Goal: Task Accomplishment & Management: Use online tool/utility

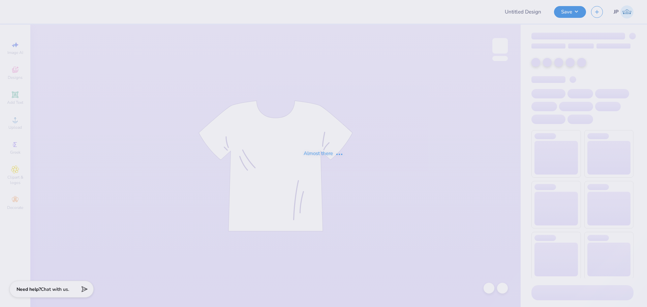
type input "Alpha Phi Cortaca Merch"
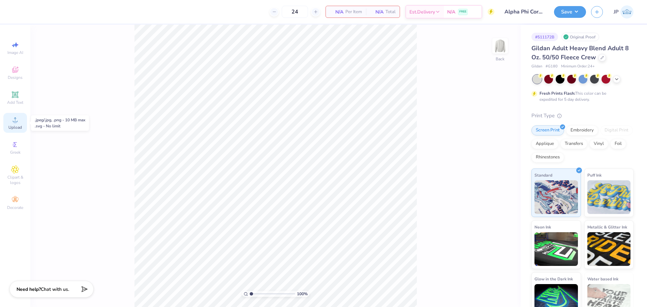
click at [18, 125] on span "Upload" at bounding box center [14, 127] width 13 height 5
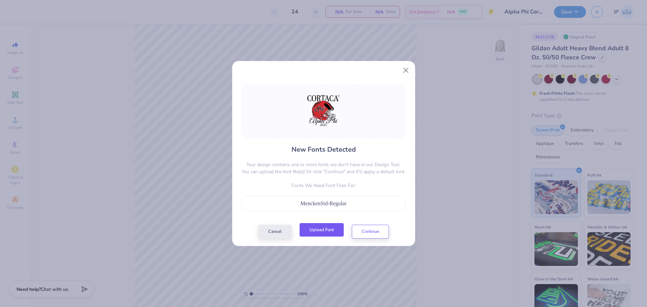
click at [330, 231] on button "Upload Font" at bounding box center [322, 230] width 44 height 14
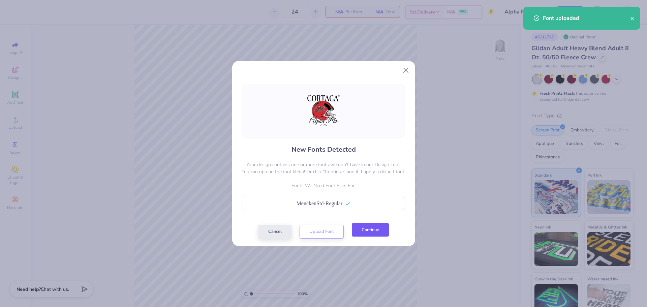
click at [377, 232] on button "Continue" at bounding box center [370, 230] width 37 height 14
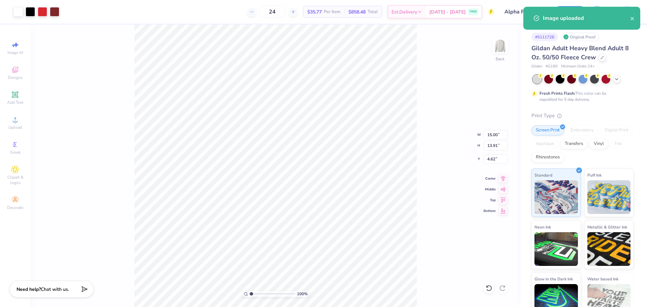
type input "3.23"
type input "1.24"
type input "17.89"
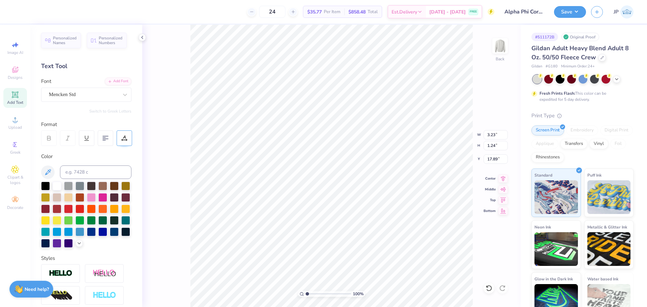
click at [122, 139] on icon at bounding box center [124, 138] width 6 height 6
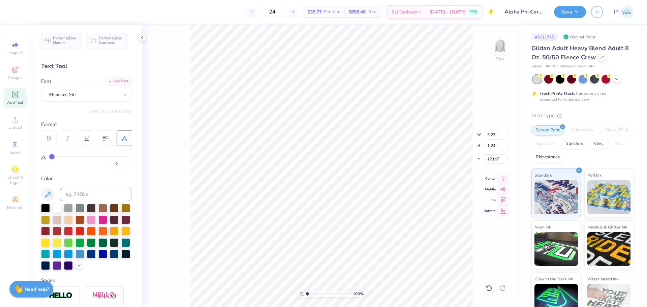
type input "2"
type input "3"
type input "4"
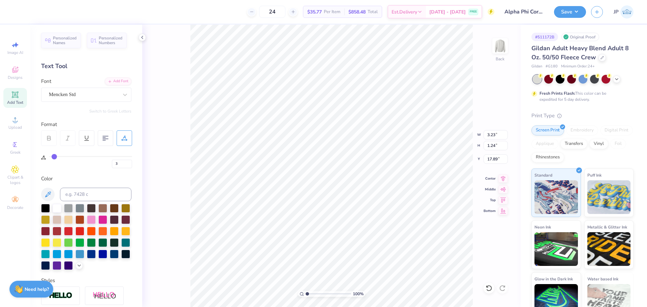
type input "4"
type input "6"
type input "7"
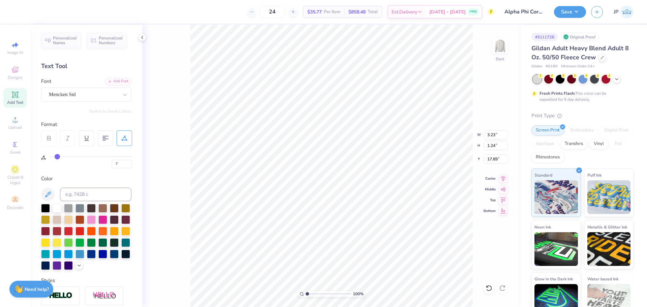
drag, startPoint x: 53, startPoint y: 156, endPoint x: 58, endPoint y: 157, distance: 4.8
type input "7"
click at [58, 157] on input "range" at bounding box center [90, 156] width 83 height 1
type input "3.53"
type input "1.22"
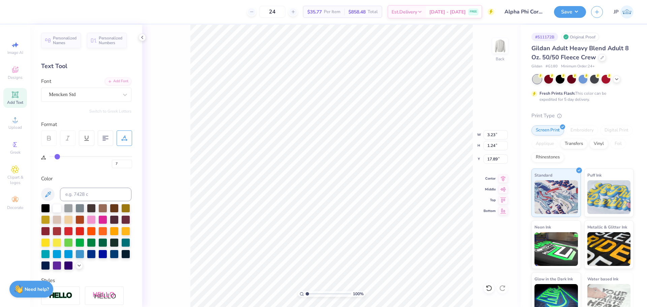
type input "17.91"
type input "8"
type input "9"
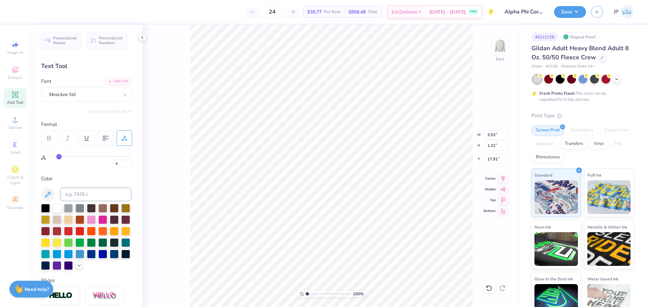
type input "10"
type input "11"
type input "12"
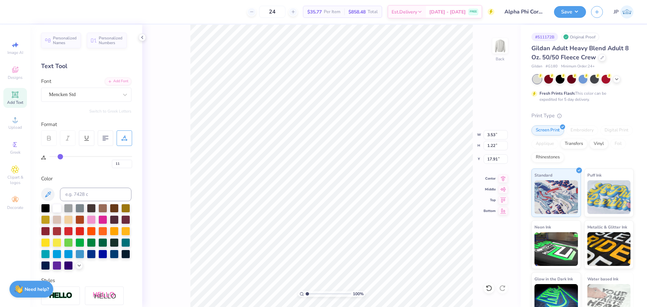
type input "12"
drag, startPoint x: 58, startPoint y: 156, endPoint x: 61, endPoint y: 155, distance: 3.4
type input "12"
click at [61, 156] on input "range" at bounding box center [90, 156] width 83 height 1
type input "3.78"
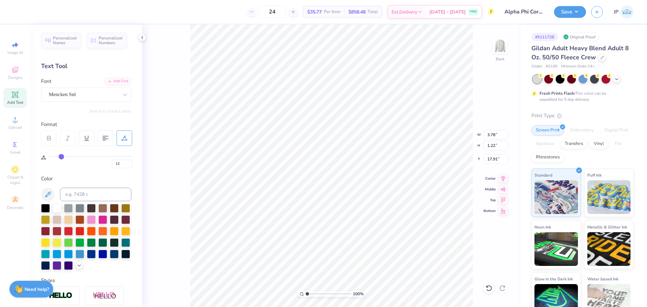
type input "13"
type input "15"
type input "17"
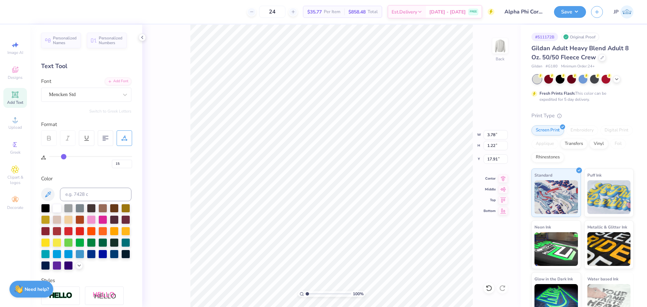
type input "17"
type input "19"
type input "20"
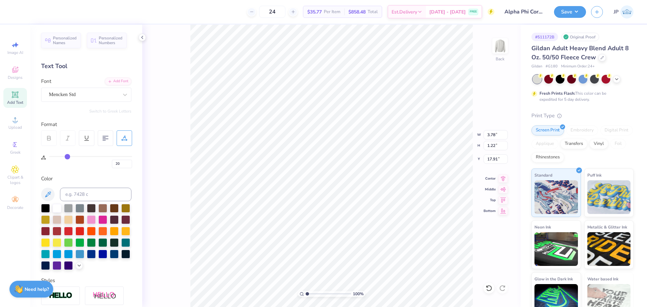
type input "21"
drag, startPoint x: 62, startPoint y: 155, endPoint x: 68, endPoint y: 155, distance: 6.7
type input "21"
click at [68, 156] on input "range" at bounding box center [90, 156] width 83 height 1
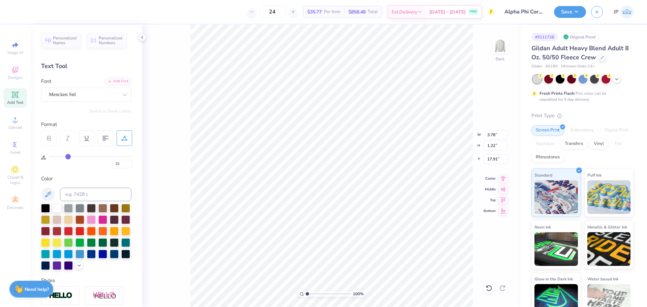
type input "4.22"
type input "22"
type input "23"
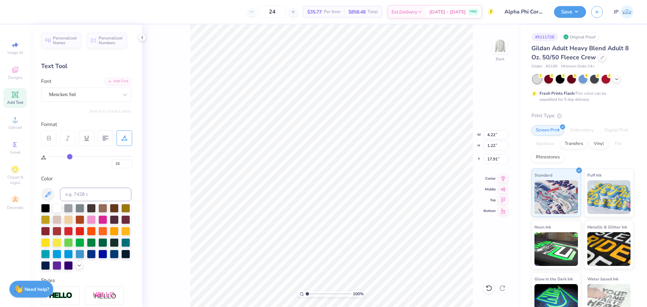
type input "23"
click at [70, 156] on input "range" at bounding box center [90, 156] width 83 height 1
type input "4.32"
click at [368, 231] on li "Group" at bounding box center [376, 233] width 53 height 13
click at [496, 148] on input "14.50" at bounding box center [496, 145] width 24 height 9
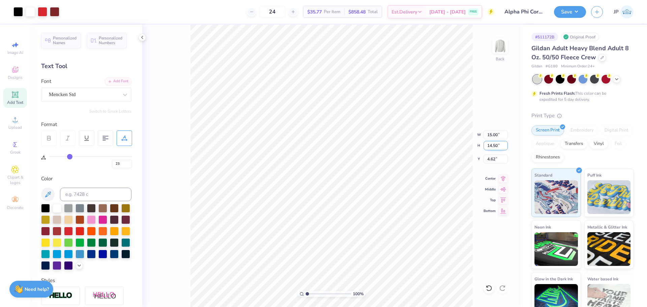
click at [496, 148] on input "14.50" at bounding box center [496, 145] width 24 height 9
click at [495, 132] on input "15.00" at bounding box center [496, 134] width 24 height 9
type input "12.00"
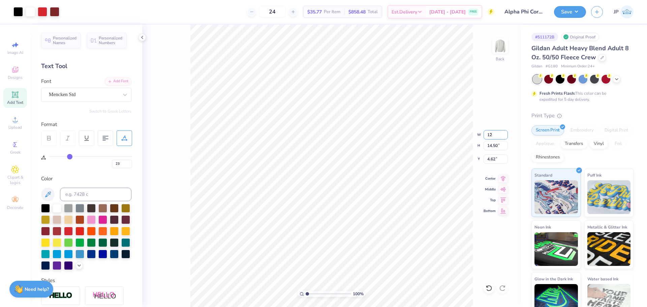
type input "11.60"
click at [489, 158] on input "6.07" at bounding box center [496, 158] width 24 height 9
click at [488, 158] on input "6.07" at bounding box center [496, 158] width 24 height 9
type input "3.00"
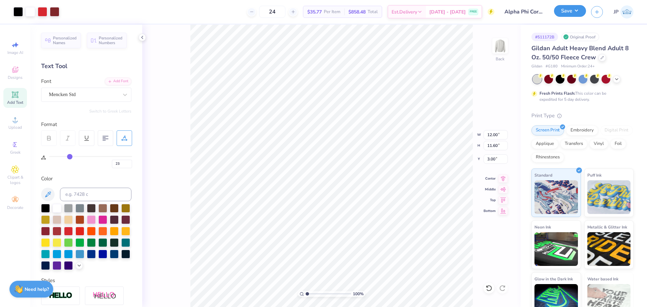
click at [567, 10] on button "Save" at bounding box center [570, 11] width 32 height 12
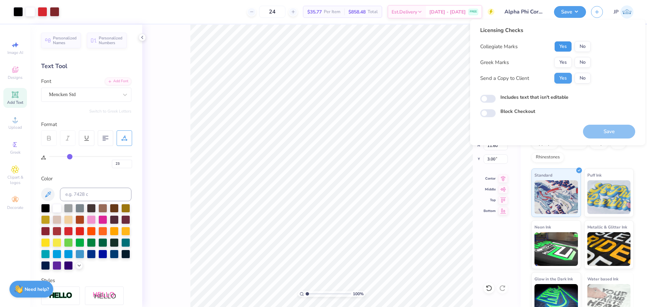
click at [568, 49] on button "Yes" at bounding box center [564, 46] width 18 height 11
drag, startPoint x: 568, startPoint y: 56, endPoint x: 567, endPoint y: 60, distance: 4.1
click at [567, 60] on button "Yes" at bounding box center [564, 62] width 18 height 11
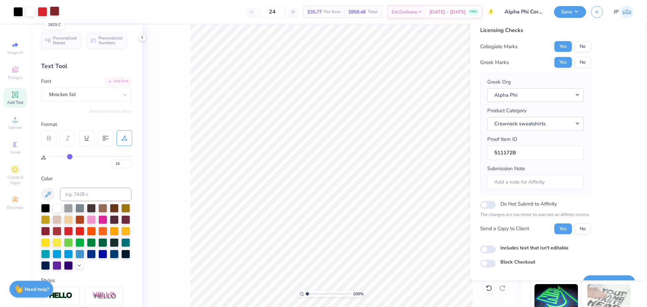
click at [55, 10] on div at bounding box center [54, 10] width 9 height 9
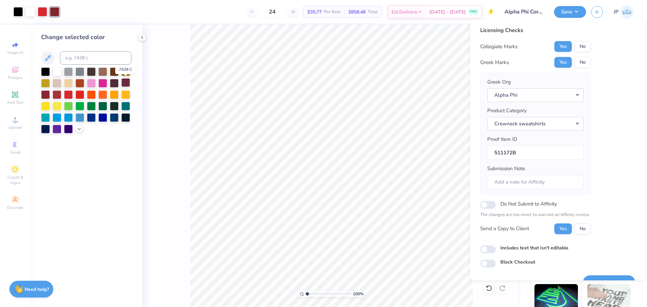
click at [125, 84] on div at bounding box center [125, 82] width 9 height 9
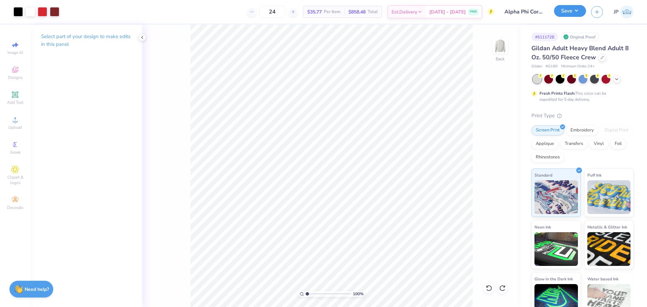
click at [568, 13] on button "Save" at bounding box center [570, 11] width 32 height 12
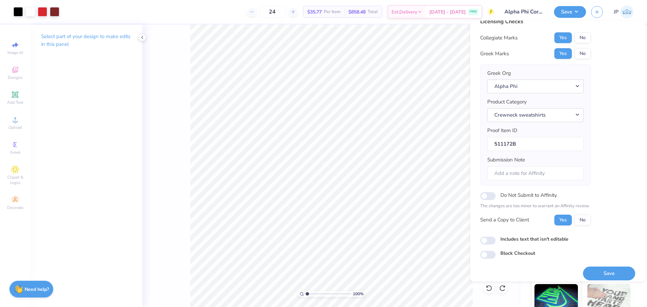
scroll to position [15, 0]
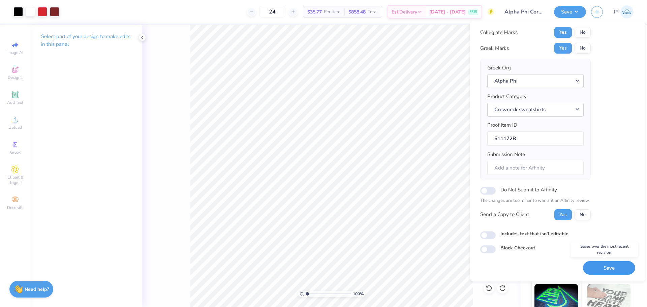
click at [605, 269] on button "Save" at bounding box center [609, 268] width 52 height 14
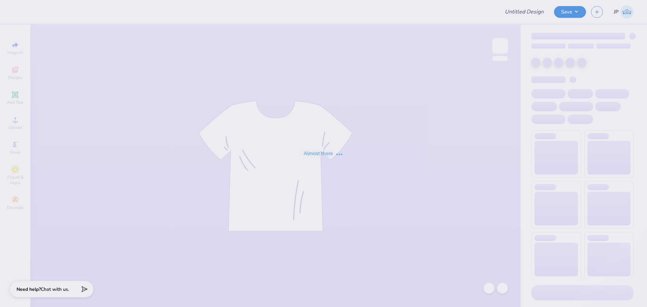
type input "Fall Merch Drop Paradigm"
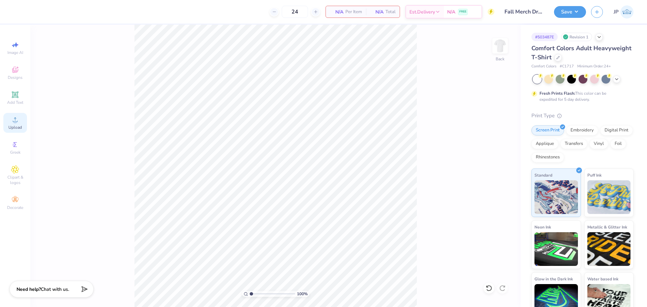
click at [20, 123] on div "Upload" at bounding box center [15, 123] width 24 height 20
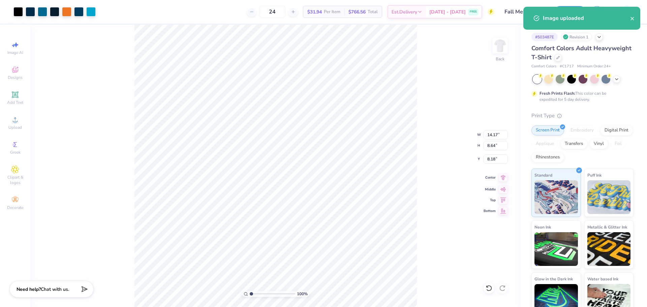
click at [504, 180] on icon at bounding box center [503, 178] width 9 height 8
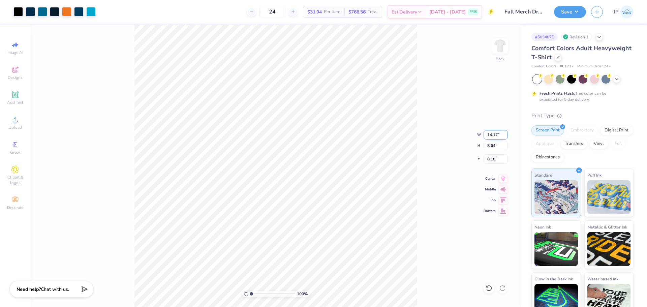
click at [493, 132] on input "14.17" at bounding box center [496, 134] width 24 height 9
type input "12.00"
type input "7.32"
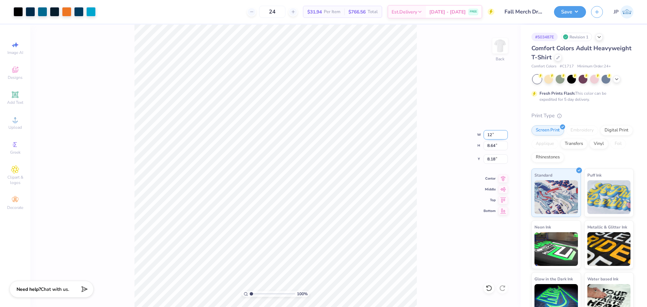
type input "8.84"
type input "1"
drag, startPoint x: 251, startPoint y: 294, endPoint x: 234, endPoint y: 293, distance: 17.2
click at [250, 293] on input "range" at bounding box center [273, 294] width 46 height 6
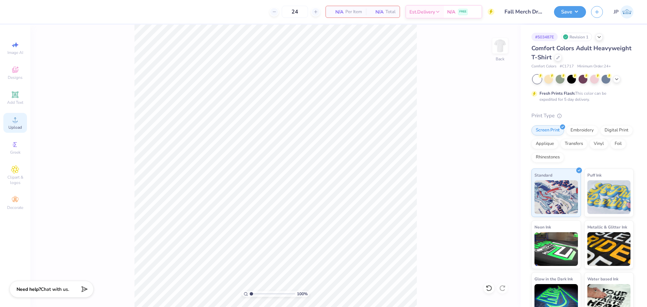
click at [17, 123] on icon at bounding box center [15, 120] width 8 height 8
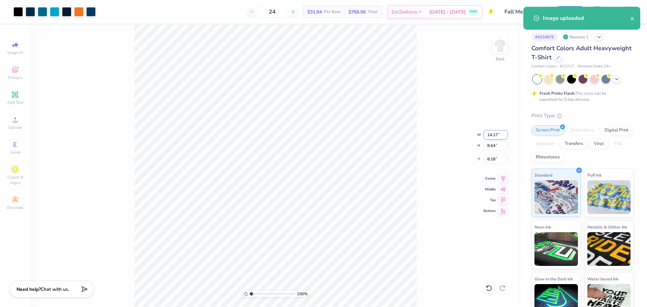
click at [489, 138] on input "14.17" at bounding box center [496, 134] width 24 height 9
type input "12.00"
type input "7.32"
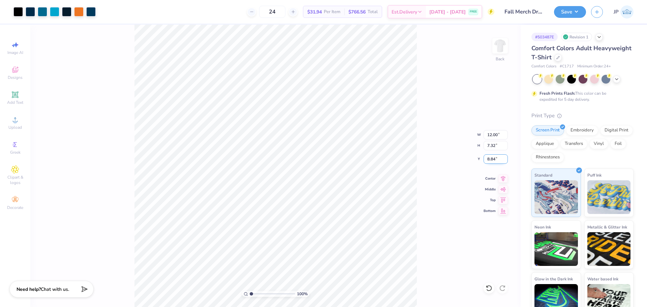
click at [492, 160] on input "8.84" at bounding box center [496, 158] width 24 height 9
type input "3.00"
click at [581, 16] on button "Save" at bounding box center [570, 11] width 32 height 12
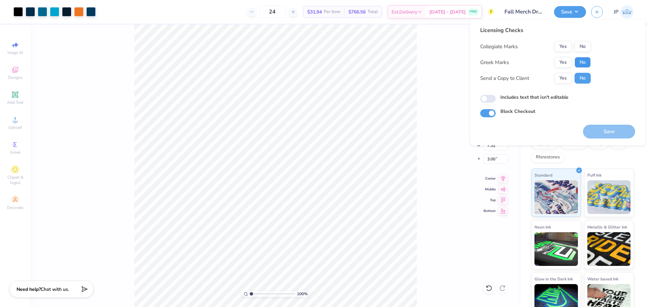
click at [581, 62] on button "No" at bounding box center [583, 62] width 16 height 11
click at [583, 44] on button "No" at bounding box center [583, 46] width 16 height 11
click at [619, 132] on button "Save" at bounding box center [609, 132] width 52 height 14
